Goal: Transaction & Acquisition: Subscribe to service/newsletter

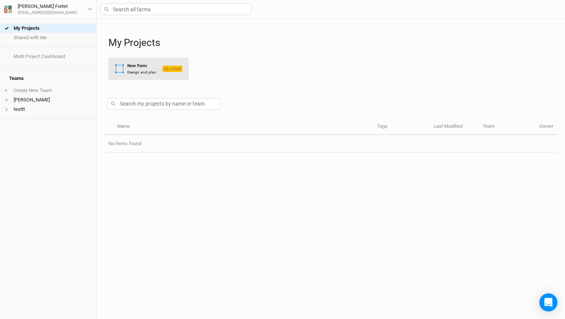
click at [139, 72] on div "Design and plan" at bounding box center [141, 72] width 29 height 6
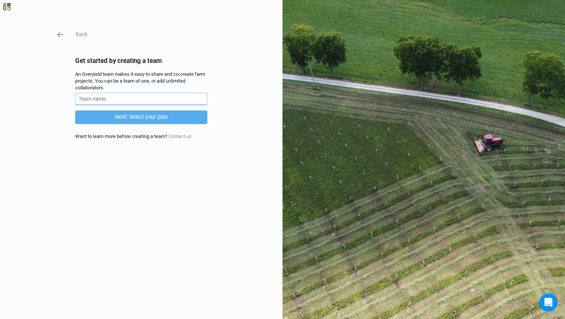
click at [121, 100] on input "text" at bounding box center [141, 99] width 132 height 12
click at [198, 71] on div "An Overyield team makes it easy to share and co-create farm projects. You can b…" at bounding box center [141, 81] width 132 height 21
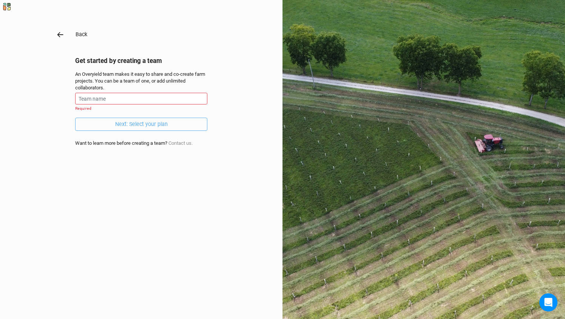
click at [61, 33] on icon "button" at bounding box center [60, 35] width 8 height 8
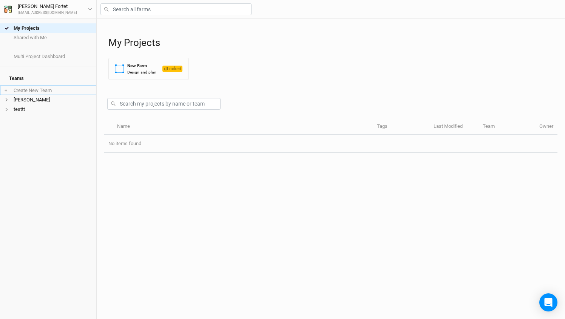
click at [27, 88] on li "+ Create New Team" at bounding box center [48, 90] width 96 height 9
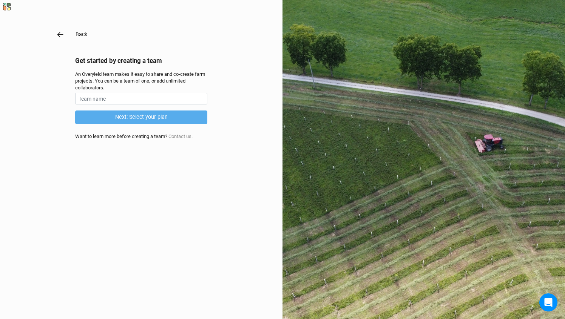
click at [60, 39] on div "Back Get started by creating a team An Overyield team makes it easy to share an…" at bounding box center [282, 159] width 565 height 319
click at [62, 32] on icon "button" at bounding box center [60, 35] width 8 height 8
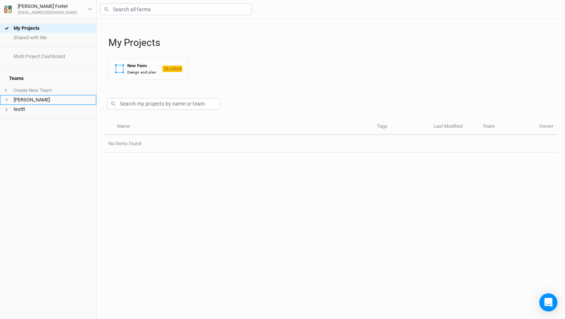
click at [22, 95] on li "[PERSON_NAME]" at bounding box center [48, 99] width 96 height 9
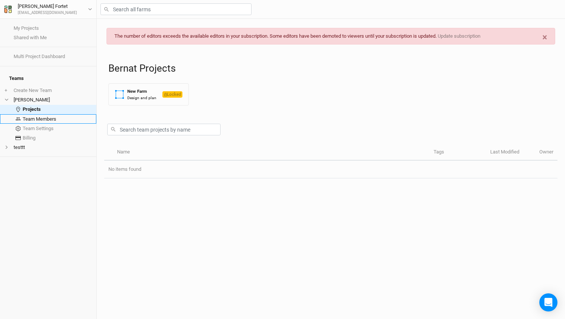
click at [45, 115] on link "Team Members" at bounding box center [48, 118] width 96 height 9
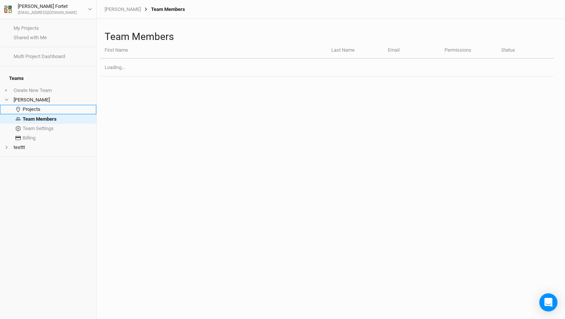
click at [46, 106] on link "Projects" at bounding box center [48, 109] width 96 height 9
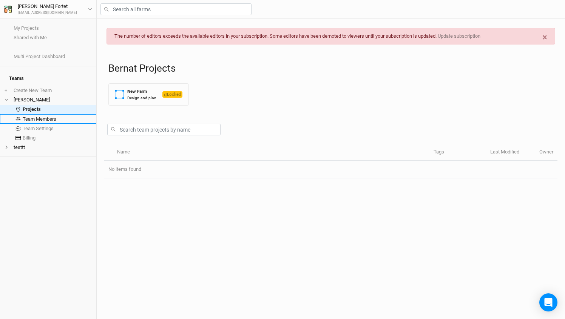
click at [45, 116] on link "Team Members" at bounding box center [48, 118] width 96 height 9
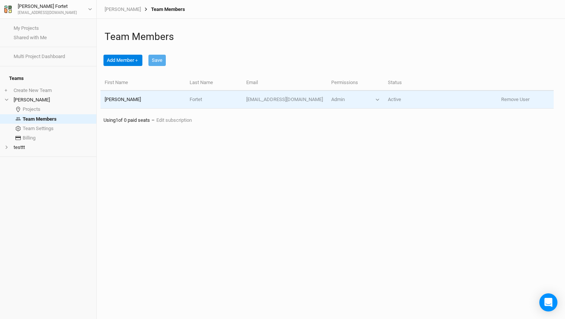
click at [149, 95] on td "[PERSON_NAME]" at bounding box center [142, 100] width 85 height 18
click at [367, 100] on button "Admin" at bounding box center [355, 99] width 48 height 7
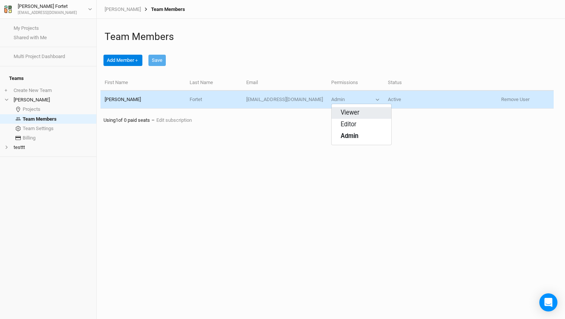
click at [356, 114] on span "Viewer" at bounding box center [349, 113] width 19 height 9
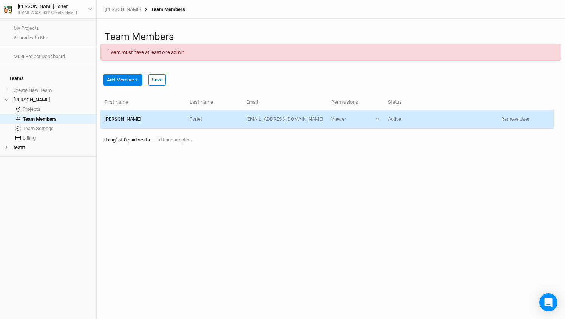
click at [278, 142] on p "Using 1 of 0 paid seats – Edit subscription" at bounding box center [332, 140] width 458 height 7
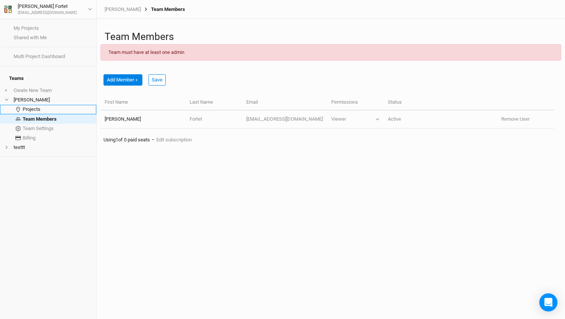
click at [42, 105] on link "Projects" at bounding box center [48, 109] width 96 height 9
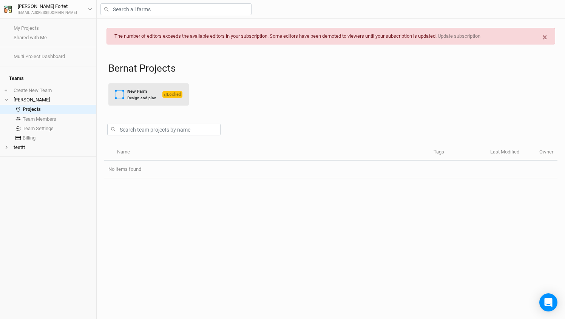
click at [138, 94] on div "New Farm" at bounding box center [141, 91] width 29 height 6
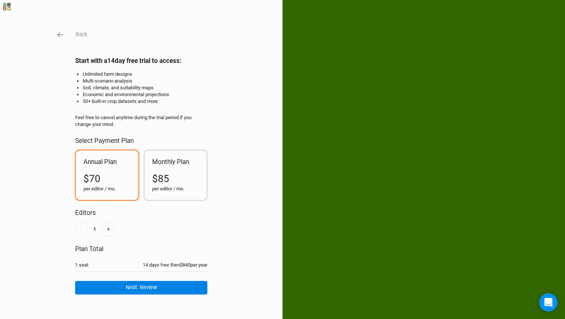
click at [170, 169] on div "Monthly Plan $85 per editor / mo." at bounding box center [176, 175] width 62 height 49
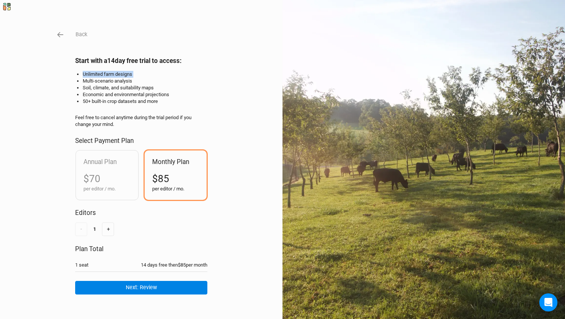
drag, startPoint x: 148, startPoint y: 77, endPoint x: 171, endPoint y: 77, distance: 22.7
click at [171, 77] on div "Start with a 14 day free trial to access: Unlimited farm designs Multi-scenario…" at bounding box center [141, 128] width 132 height 143
drag, startPoint x: 159, startPoint y: 82, endPoint x: 72, endPoint y: 82, distance: 87.2
click at [72, 82] on div "Back Start with a 14 day free trial to access: Unlimited farm designs Multi-sce…" at bounding box center [282, 159] width 565 height 319
drag, startPoint x: 67, startPoint y: 88, endPoint x: 168, endPoint y: 88, distance: 100.8
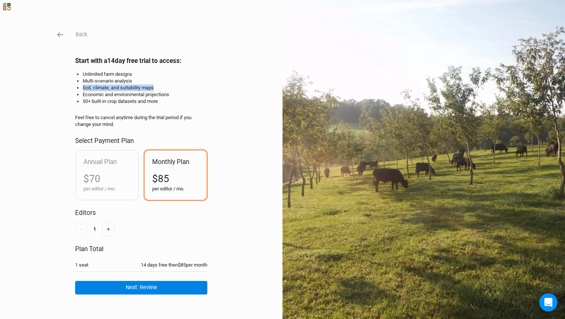
click at [168, 87] on div "Back Start with a 14 day free trial to access: Unlimited farm designs Multi-sce…" at bounding box center [282, 159] width 565 height 319
drag, startPoint x: 189, startPoint y: 98, endPoint x: 66, endPoint y: 95, distance: 123.1
click at [66, 95] on div "Back Start with a 14 day free trial to access: Unlimited farm designs Multi-sce…" at bounding box center [282, 159] width 565 height 319
